Goal: Transaction & Acquisition: Purchase product/service

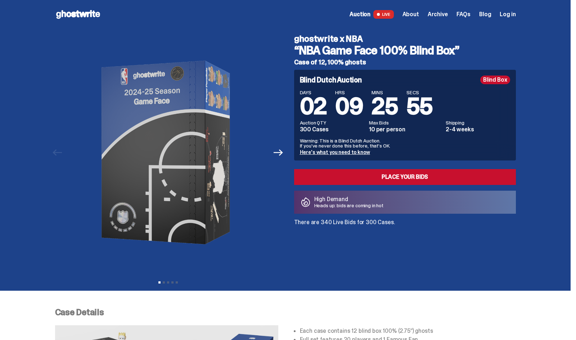
click at [513, 13] on span "Log in" at bounding box center [507, 15] width 16 height 6
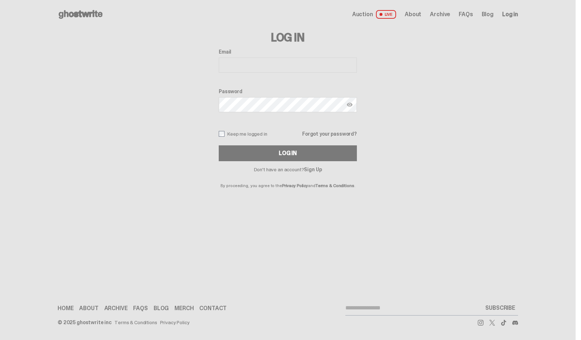
type input "**********"
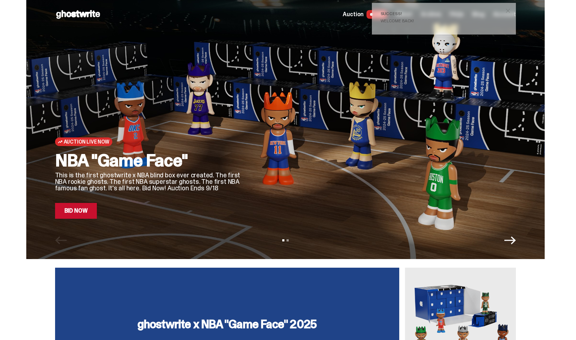
click at [358, 16] on span "Auction" at bounding box center [353, 15] width 21 height 6
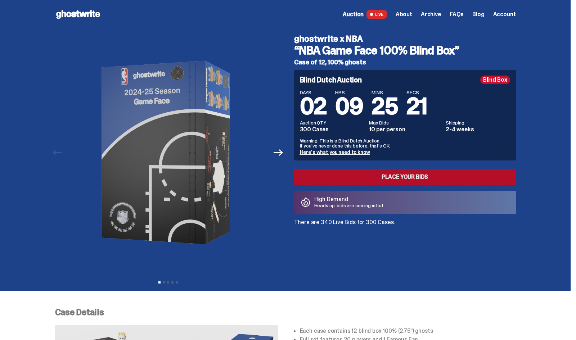
click at [403, 178] on link "Place your Bids" at bounding box center [405, 177] width 222 height 16
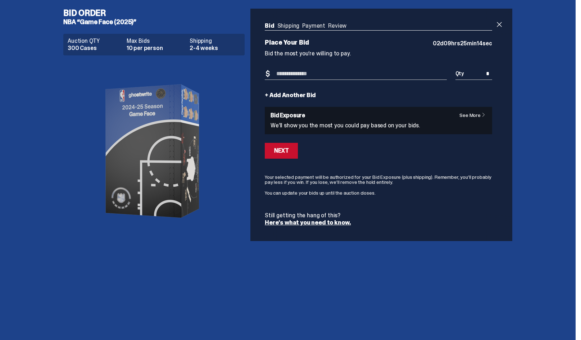
click at [305, 73] on input "Bid Amount" at bounding box center [356, 74] width 182 height 12
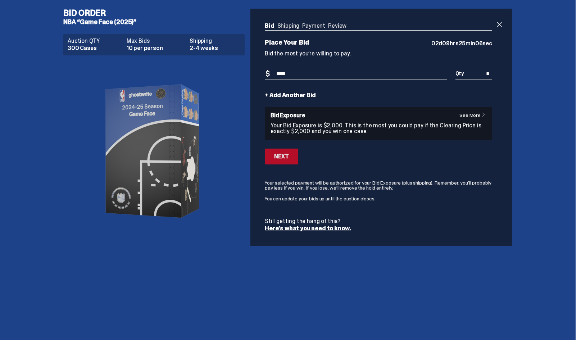
type input "****"
click at [288, 158] on button "Next" at bounding box center [281, 157] width 33 height 16
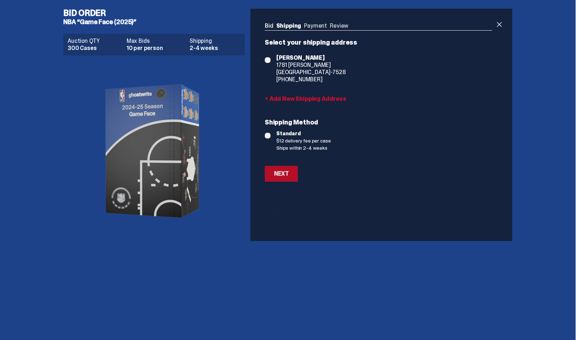
click at [278, 177] on div "Next" at bounding box center [281, 174] width 14 height 6
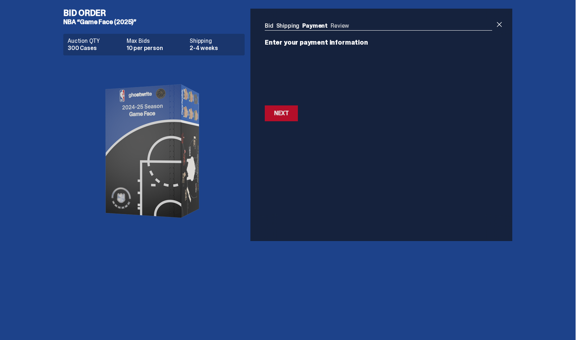
click at [285, 113] on div "Next" at bounding box center [281, 113] width 14 height 6
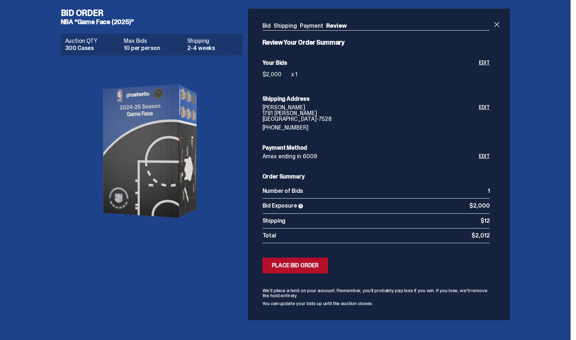
click at [317, 267] on div "Place Bid Order" at bounding box center [295, 266] width 47 height 6
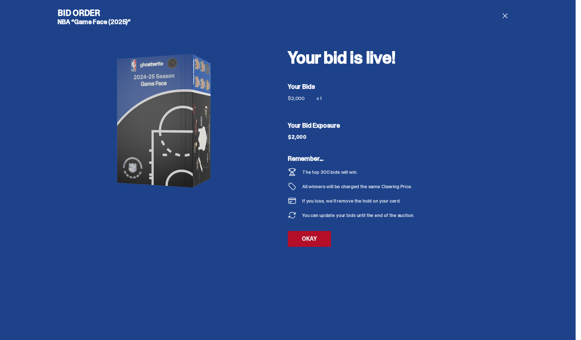
click at [304, 239] on link "OKAY" at bounding box center [309, 239] width 43 height 16
